Goal: Task Accomplishment & Management: Use online tool/utility

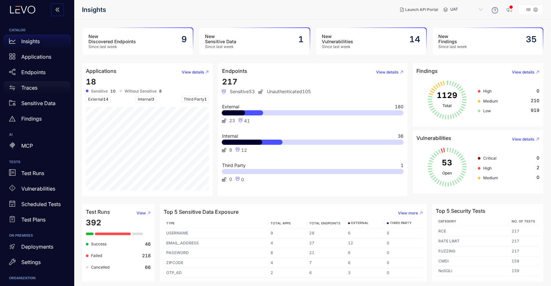
click at [32, 91] on div "Traces" at bounding box center [37, 87] width 67 height 13
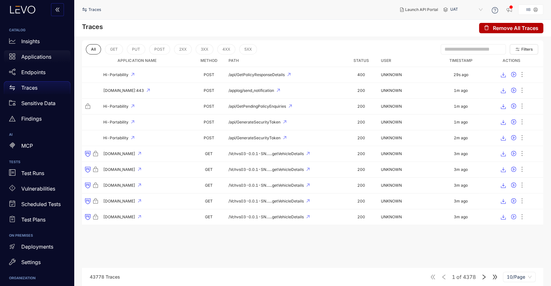
click at [33, 61] on div "Applications" at bounding box center [37, 56] width 67 height 13
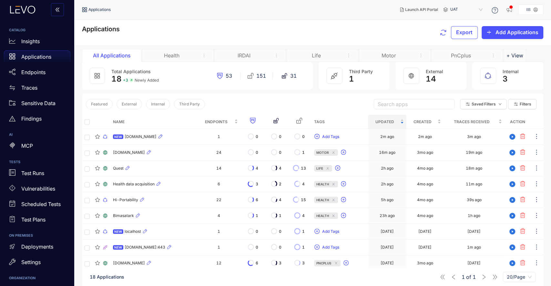
click at [396, 60] on div "Motor" at bounding box center [395, 55] width 72 height 13
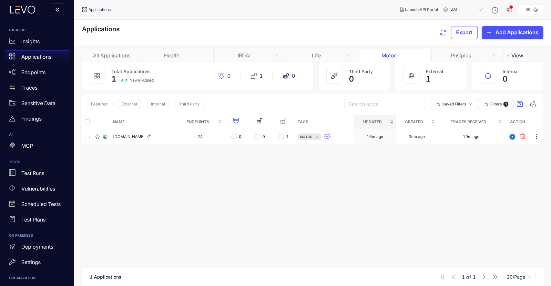
click at [27, 61] on div "Applications" at bounding box center [37, 56] width 67 height 13
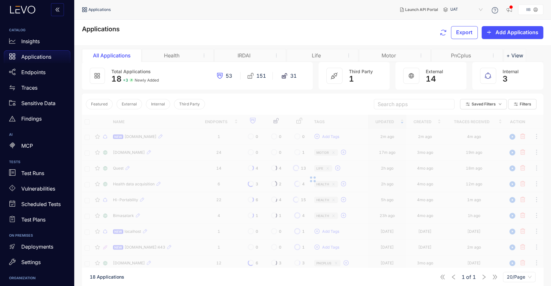
click at [127, 56] on div "All Applications" at bounding box center [111, 56] width 48 height 6
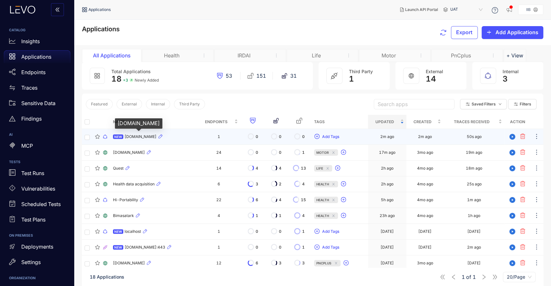
click at [151, 135] on span "[DOMAIN_NAME]" at bounding box center [141, 137] width 32 height 5
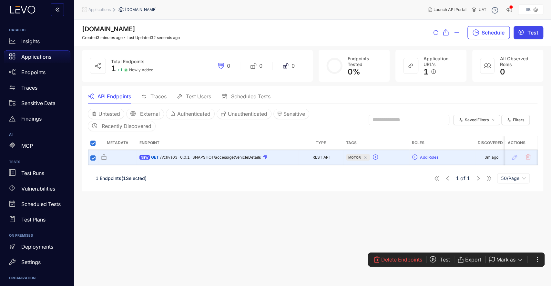
click at [535, 34] on span "Test" at bounding box center [533, 33] width 11 height 6
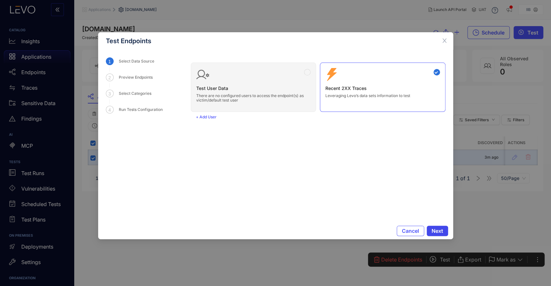
click at [438, 230] on span "Next" at bounding box center [438, 231] width 12 height 6
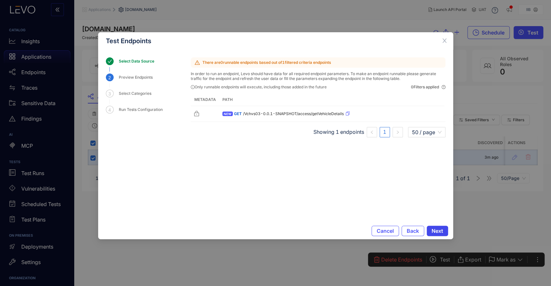
click at [438, 230] on span "Next" at bounding box center [438, 231] width 12 height 6
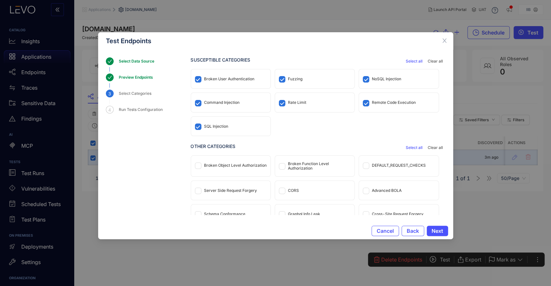
click at [236, 164] on div "Broken Object Level Authorization" at bounding box center [235, 165] width 63 height 5
click at [298, 165] on div "Broken Function Level Authorization" at bounding box center [319, 166] width 63 height 9
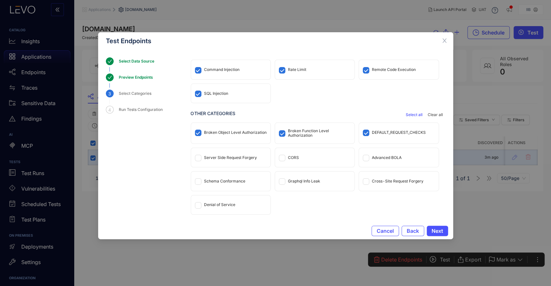
click at [298, 155] on div "CORS" at bounding box center [314, 157] width 79 height 19
click at [375, 156] on div "Advanced BOLA" at bounding box center [387, 158] width 30 height 5
click at [296, 183] on div "Graphql Info Leak" at bounding box center [304, 181] width 32 height 5
click at [226, 182] on div "Schema Conformance" at bounding box center [224, 181] width 41 height 5
click at [369, 181] on div "Cross-Site Request Forgery" at bounding box center [398, 181] width 79 height 19
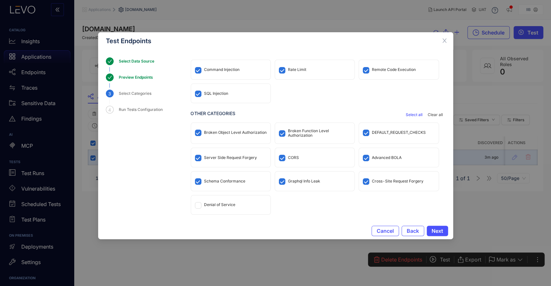
click at [206, 207] on div "Denial of Service" at bounding box center [219, 205] width 31 height 5
click at [439, 231] on span "Next" at bounding box center [438, 231] width 12 height 6
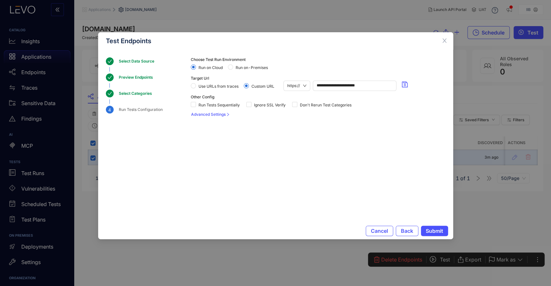
scroll to position [0, 0]
click at [436, 230] on span "Submit" at bounding box center [434, 231] width 17 height 6
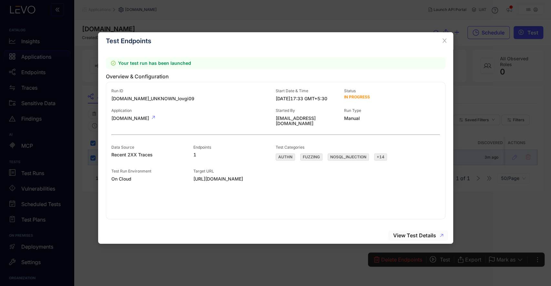
click at [410, 235] on span "View Test Details" at bounding box center [414, 236] width 43 height 6
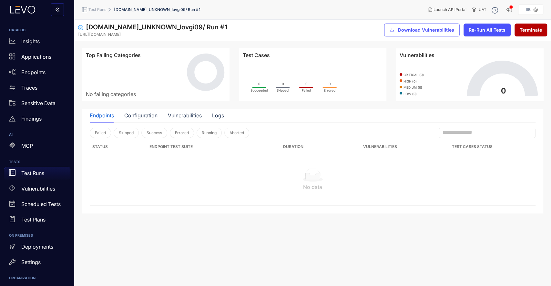
click at [36, 175] on p "Test Runs" at bounding box center [32, 173] width 23 height 6
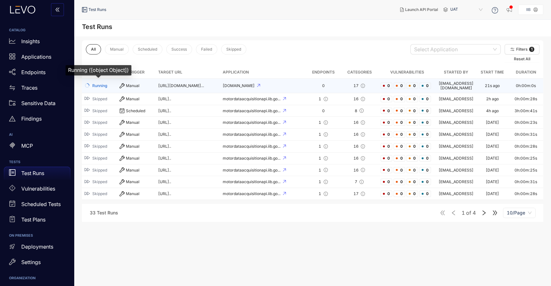
click at [101, 85] on span "Running" at bounding box center [99, 86] width 15 height 5
